Goal: Task Accomplishment & Management: Manage account settings

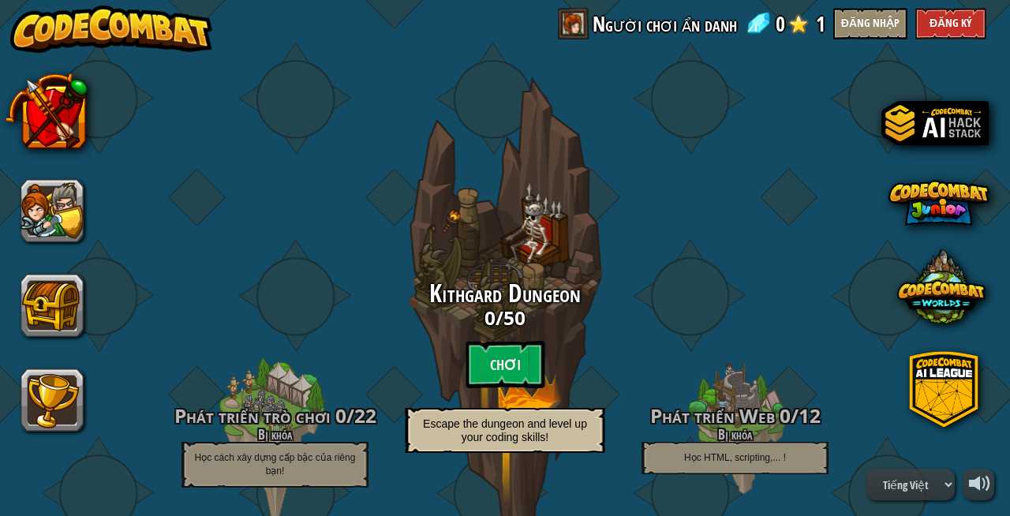
select select "vi"
click at [868, 15] on button "Đăng nhập" at bounding box center [871, 24] width 74 height 32
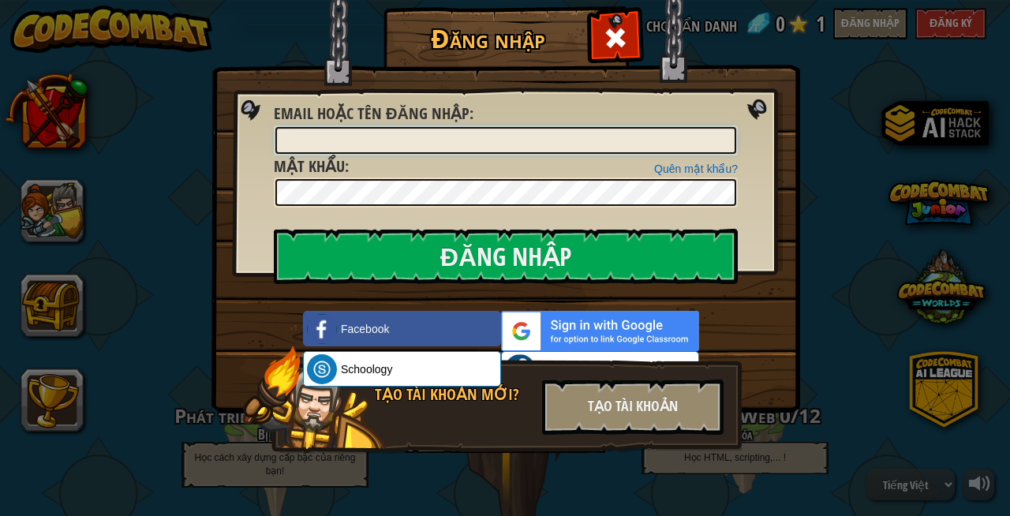
type input "stu0003h8"
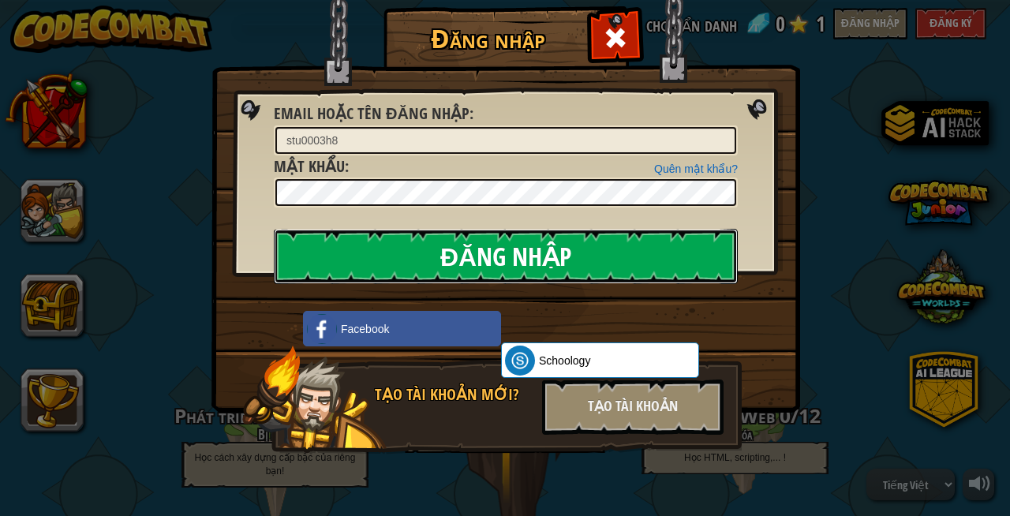
click at [538, 246] on input "Đăng nhập" at bounding box center [506, 256] width 464 height 55
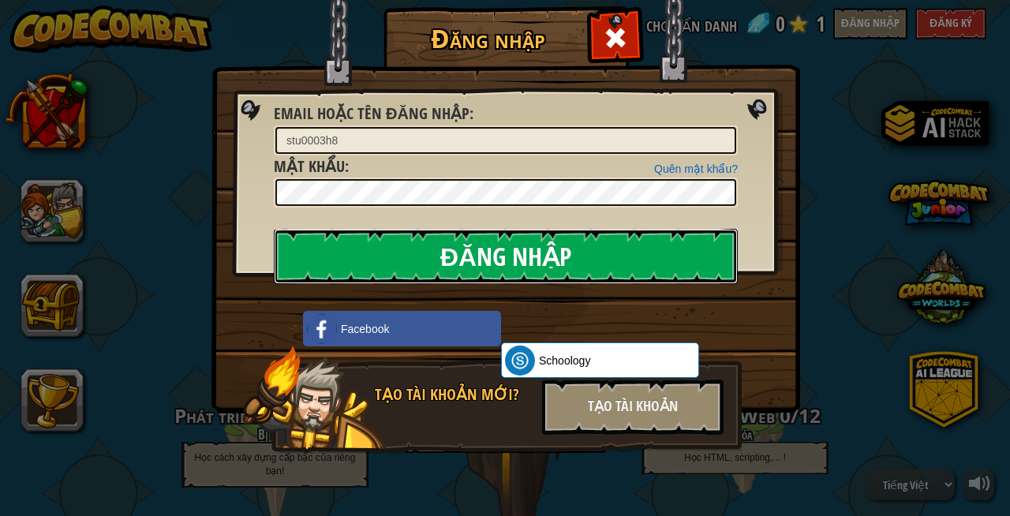
click at [538, 246] on input "Đăng nhập" at bounding box center [506, 256] width 464 height 55
